Goal: Transaction & Acquisition: Purchase product/service

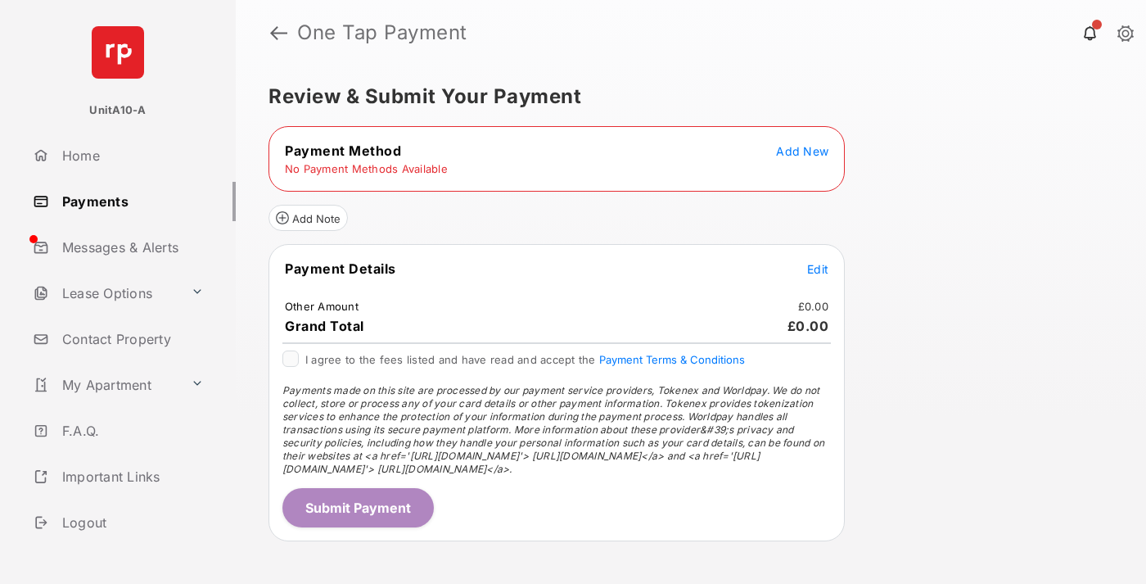
click at [802, 151] on span "Add New" at bounding box center [802, 151] width 52 height 14
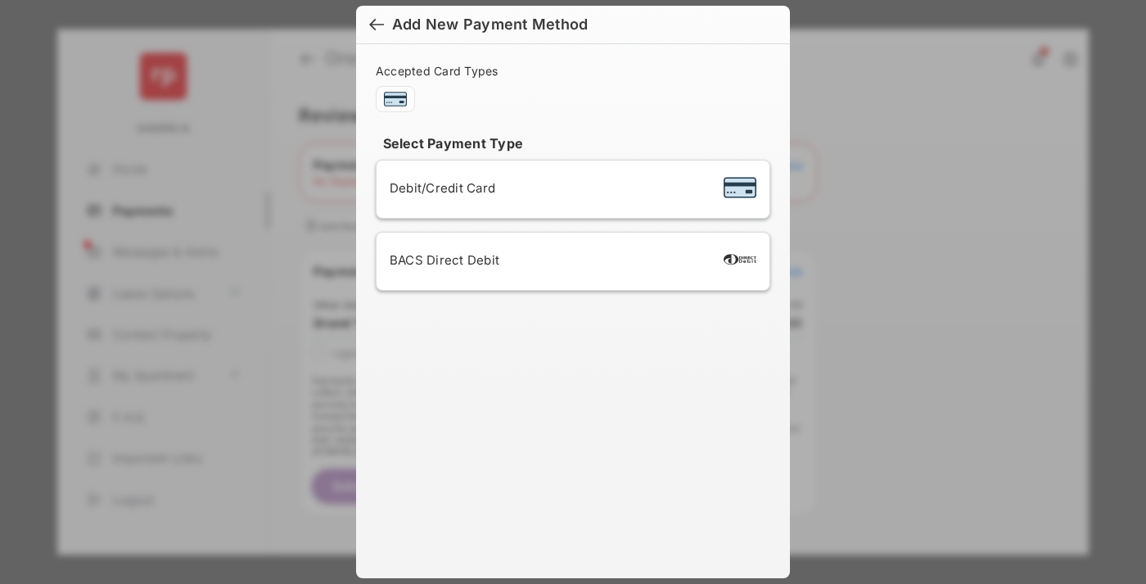
click at [438, 188] on span "Debit/Credit Card" at bounding box center [443, 188] width 106 height 16
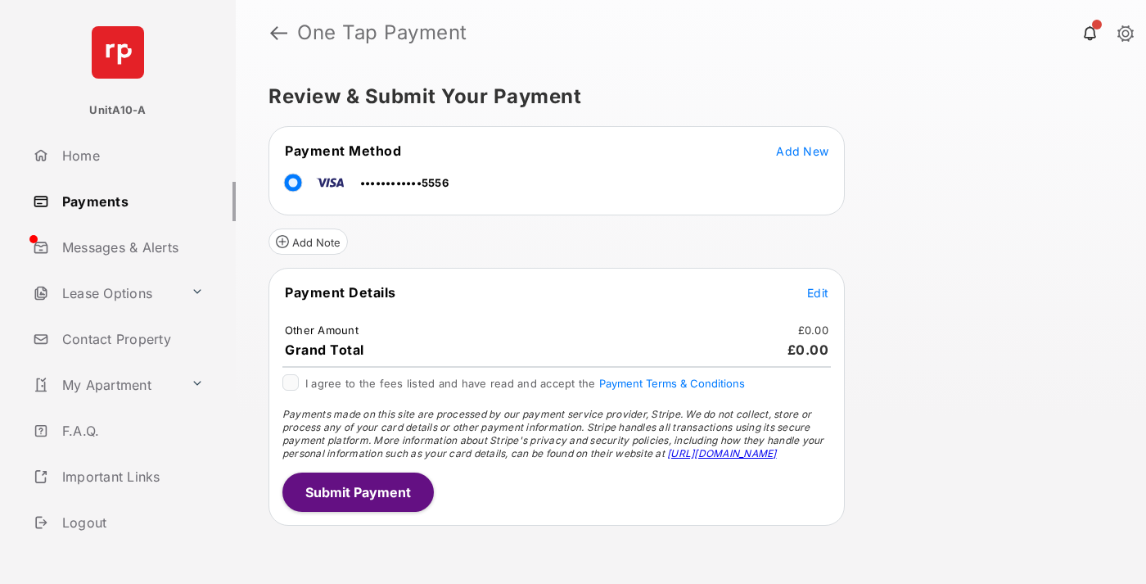
click at [818, 292] on span "Edit" at bounding box center [817, 293] width 21 height 14
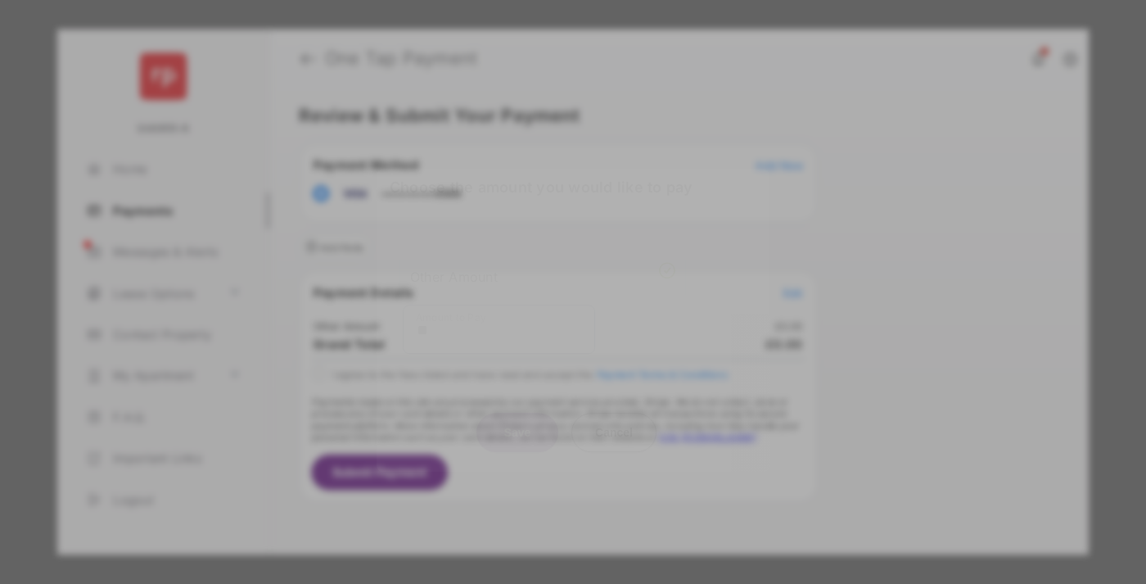
type input "**"
click at [517, 415] on button "Save" at bounding box center [518, 432] width 82 height 39
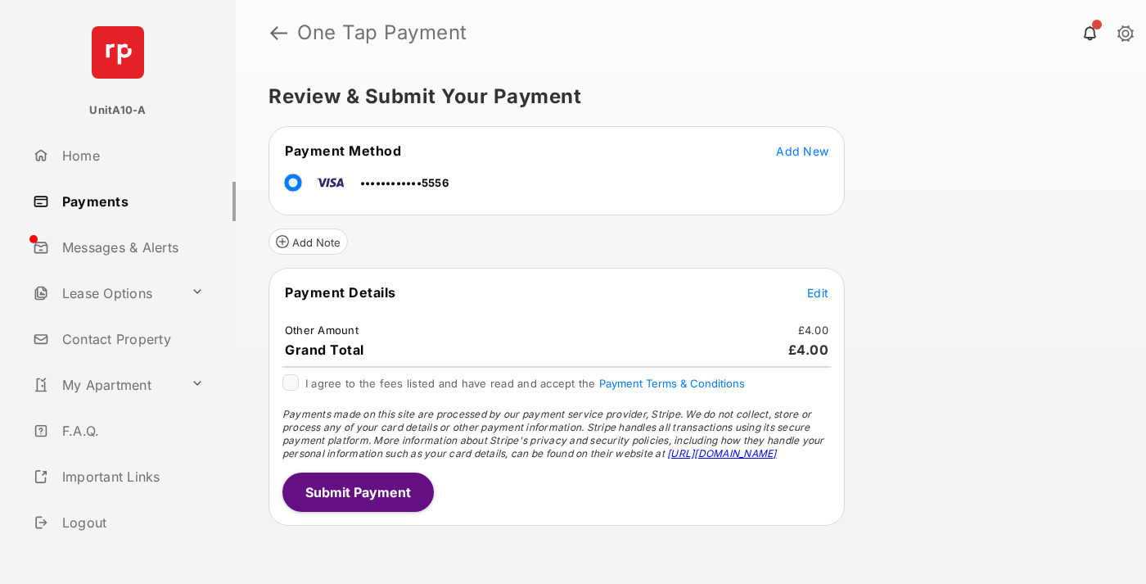
click at [357, 491] on button "Submit Payment" at bounding box center [357, 491] width 151 height 39
